Goal: Task Accomplishment & Management: Manage account settings

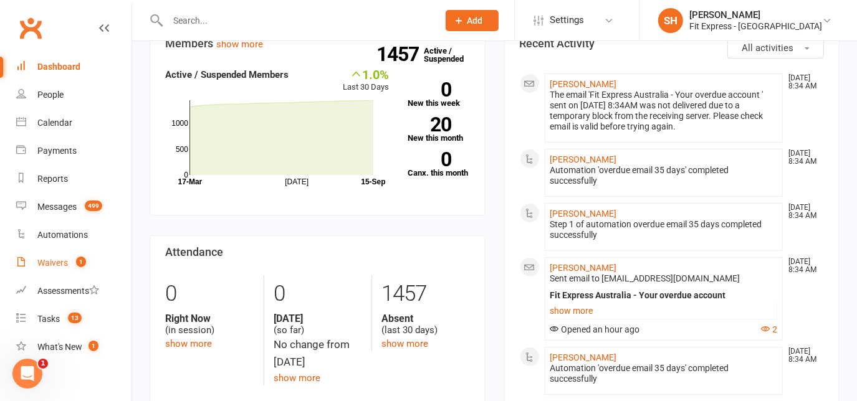
click at [60, 256] on link "Waivers 1" at bounding box center [73, 263] width 115 height 28
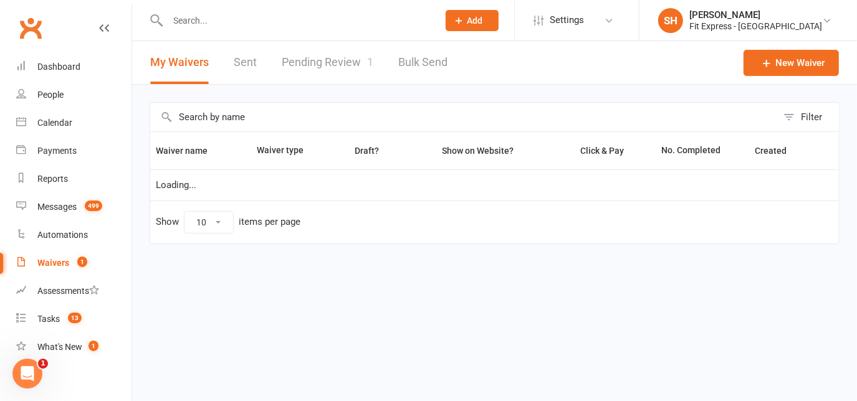
click at [332, 74] on link "Pending Review 1" at bounding box center [328, 62] width 92 height 43
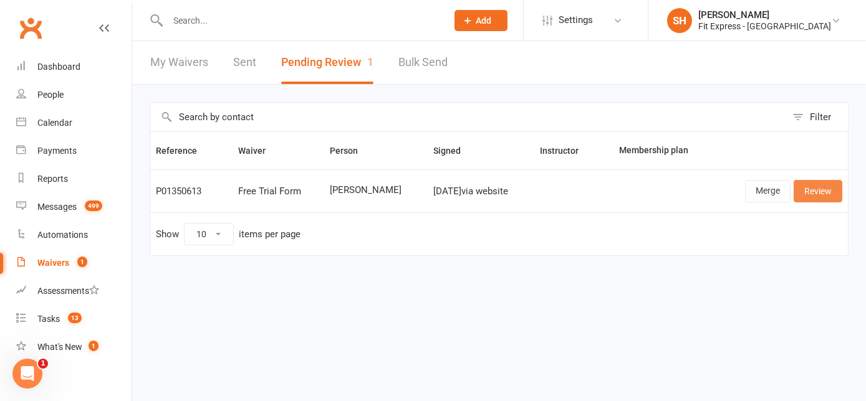
click at [822, 185] on link "Review" at bounding box center [818, 191] width 49 height 22
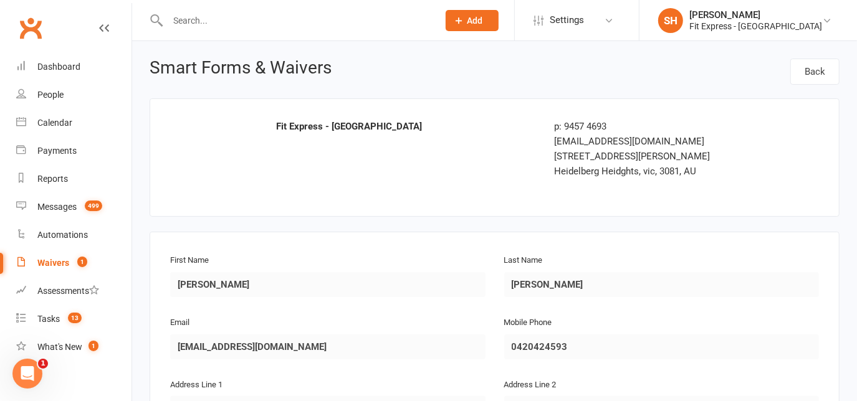
click at [38, 16] on link "Clubworx" at bounding box center [30, 27] width 31 height 31
